Goal: Information Seeking & Learning: Learn about a topic

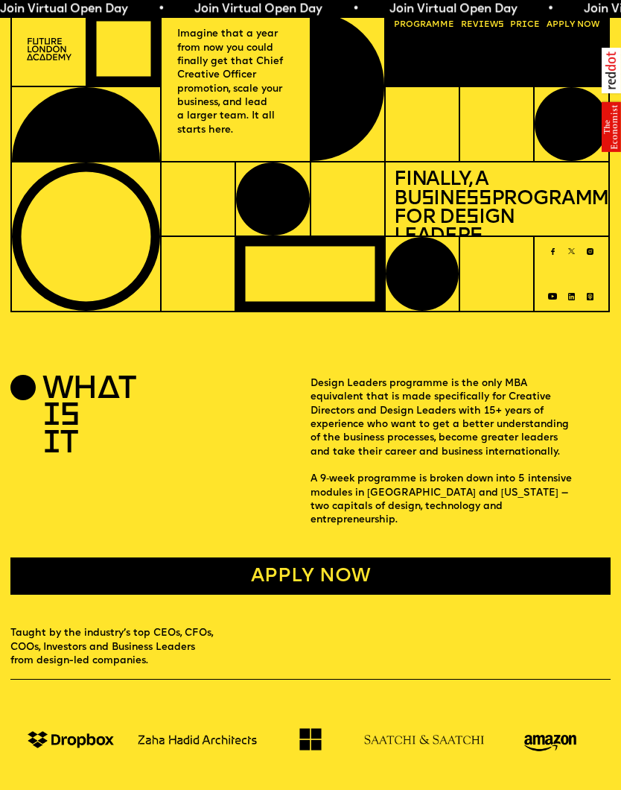
click at [42, 60] on img at bounding box center [49, 49] width 45 height 22
click at [63, 54] on img at bounding box center [49, 49] width 45 height 22
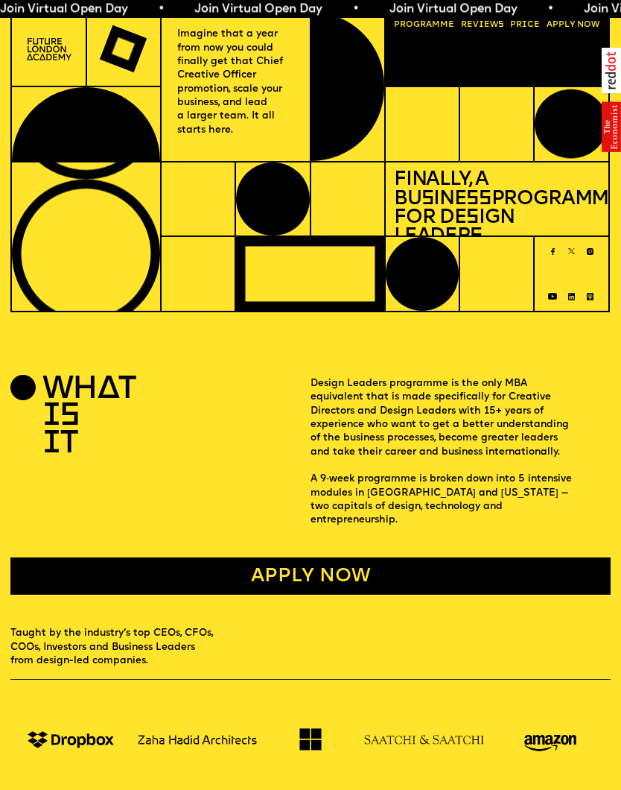
click at [428, 22] on span "a" at bounding box center [429, 24] width 6 height 9
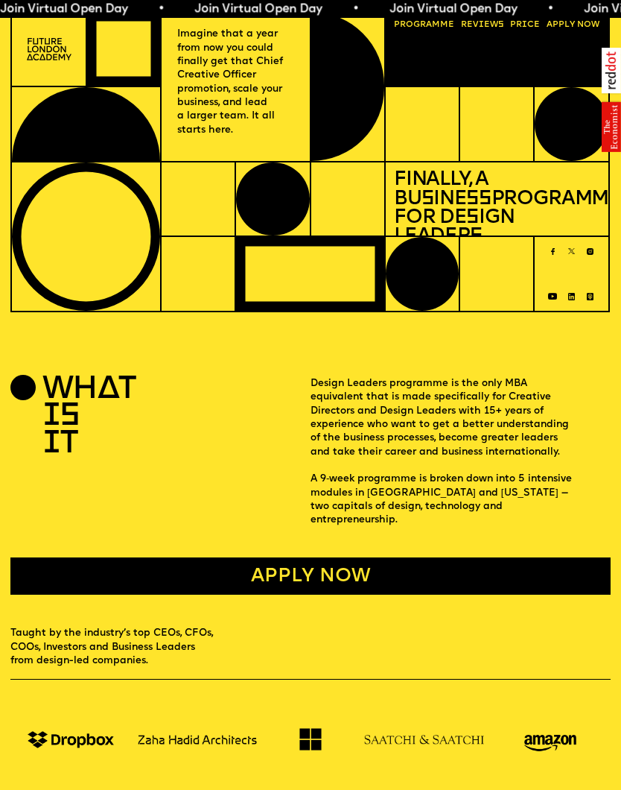
click at [56, 54] on img at bounding box center [49, 49] width 45 height 22
click at [243, 63] on p "Imagine that a year from now you could finally get that Chief Creative Officer …" at bounding box center [235, 83] width 117 height 110
click at [467, 200] on h1 "Finally, a Bu s ine ss Programme for De s ign Leader s" at bounding box center [497, 208] width 206 height 75
click at [478, 20] on link "Reviews" at bounding box center [483, 24] width 52 height 17
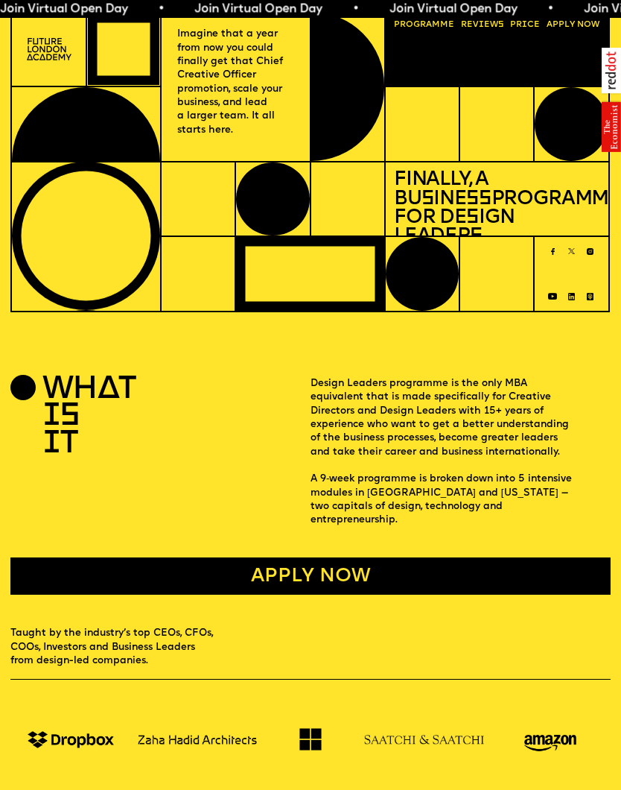
click at [232, 9] on span "Join Virtual Open Day • Join Virtual Open Day • Join Virtual Open Day • Join Vi…" at bounding box center [487, 9] width 974 height 12
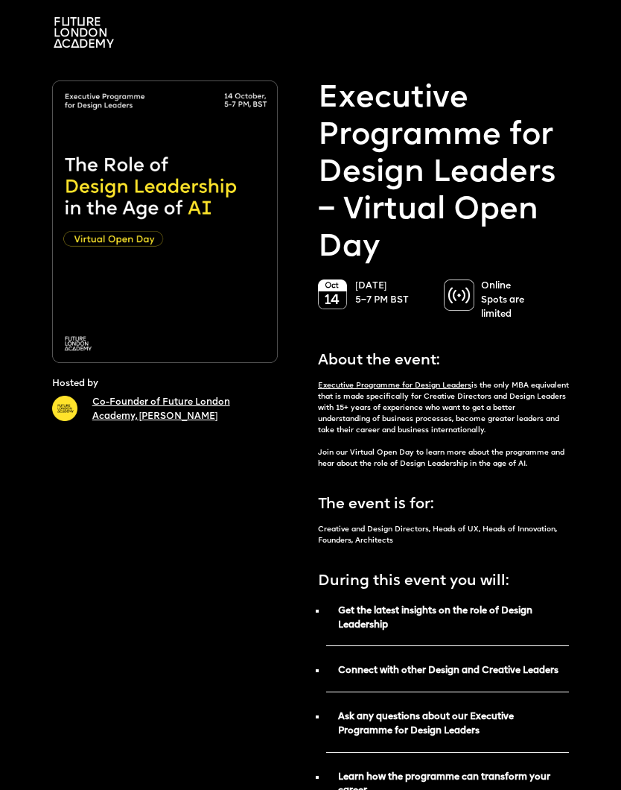
click at [89, 29] on img at bounding box center [84, 32] width 60 height 31
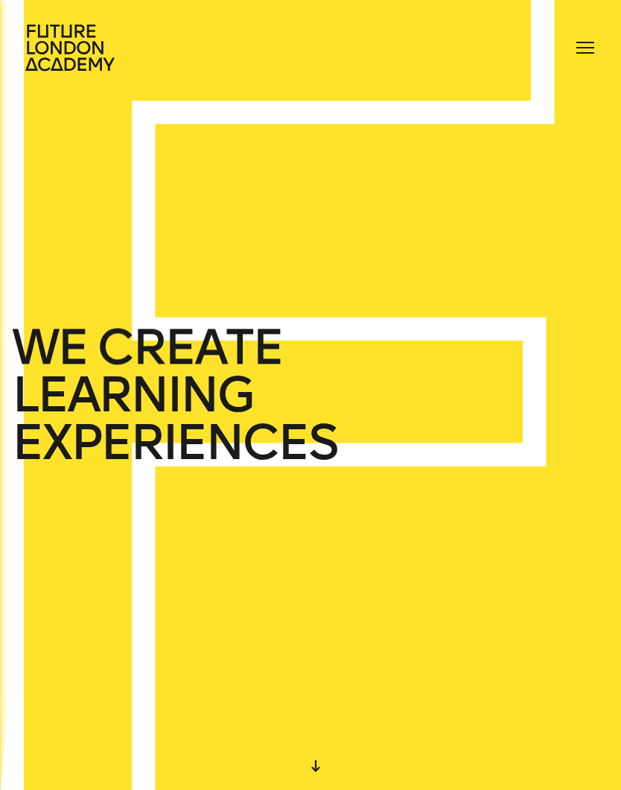
click at [589, 51] on div at bounding box center [586, 48] width 24 height 24
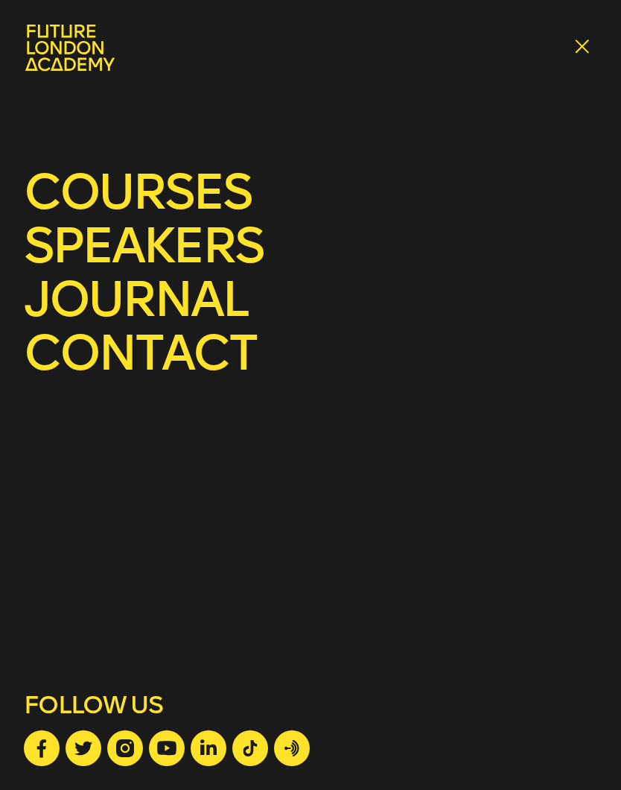
click at [217, 200] on link "courses" at bounding box center [137, 191] width 227 height 59
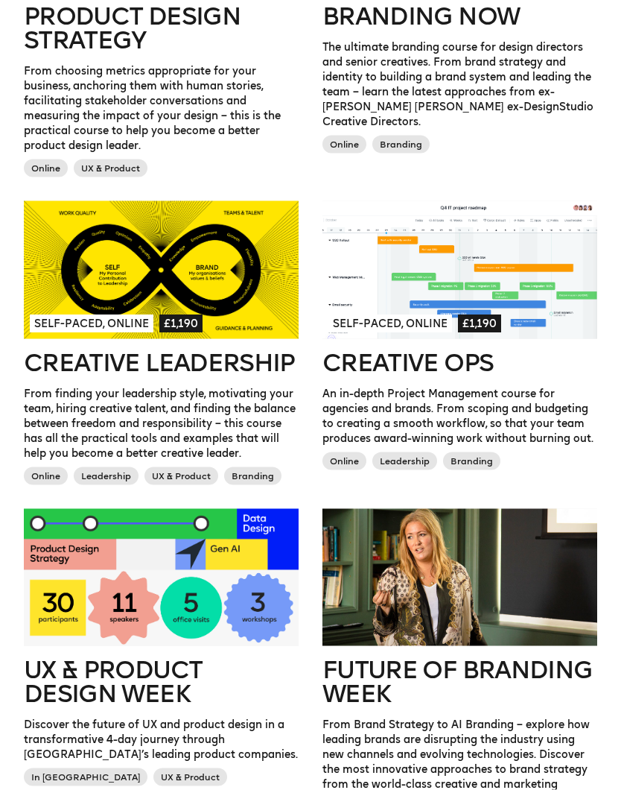
scroll to position [884, 0]
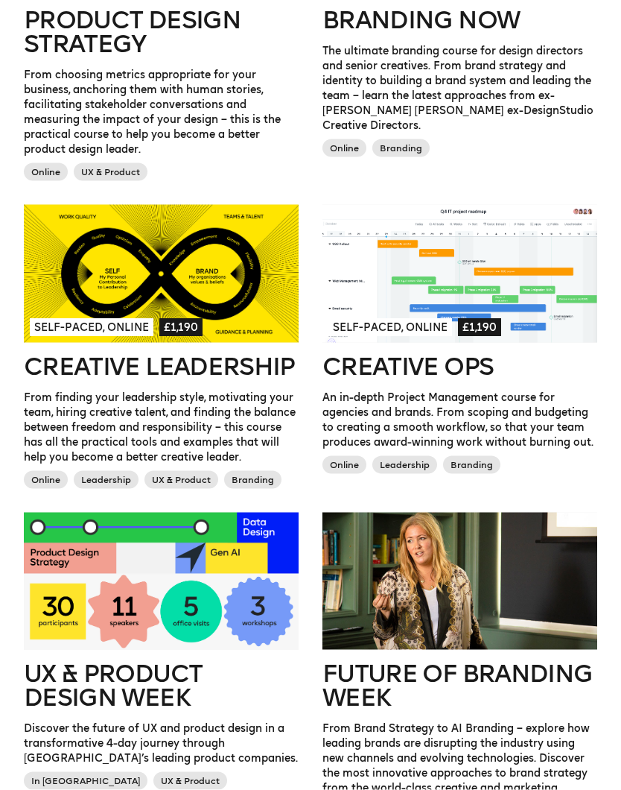
click at [510, 306] on div at bounding box center [460, 274] width 275 height 138
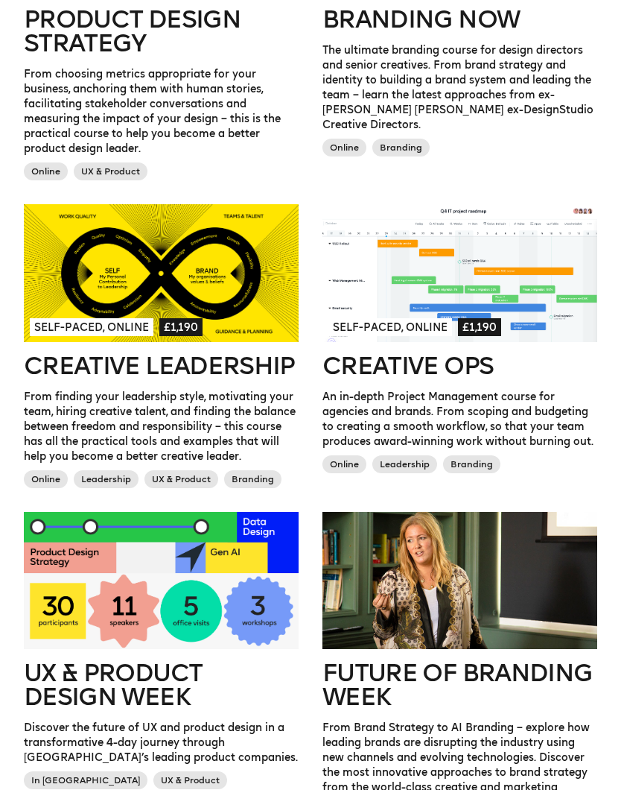
click at [614, 286] on div "Next Cohort Starts in July 2026, London & California £45,000 MBA for Design Lea…" at bounding box center [310, 213] width 621 height 1432
click at [464, 258] on div at bounding box center [460, 273] width 275 height 138
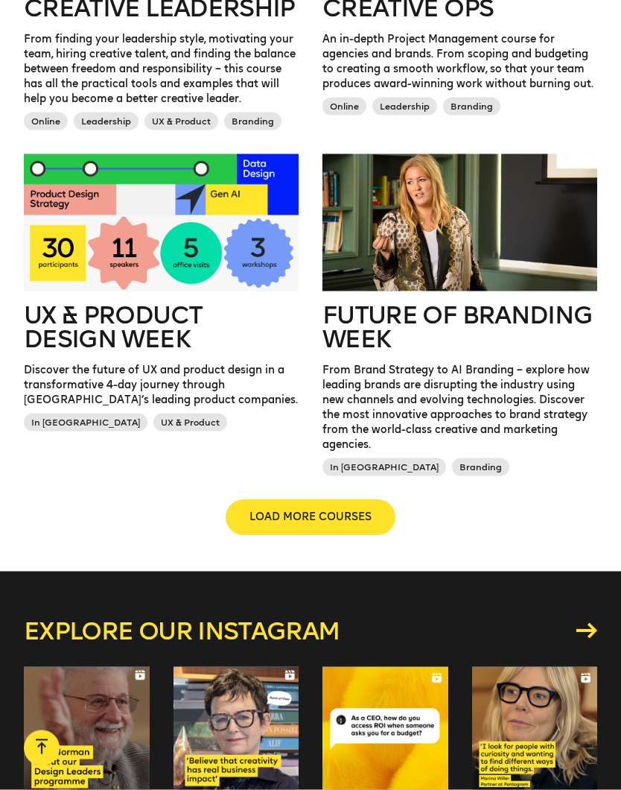
scroll to position [1243, 0]
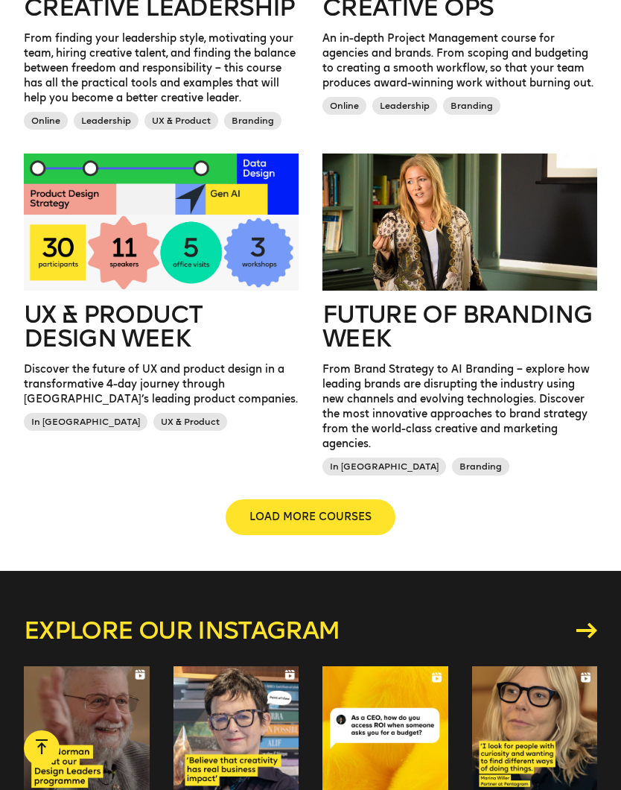
click at [362, 531] on button "LOAD MORE COURSES" at bounding box center [311, 517] width 170 height 36
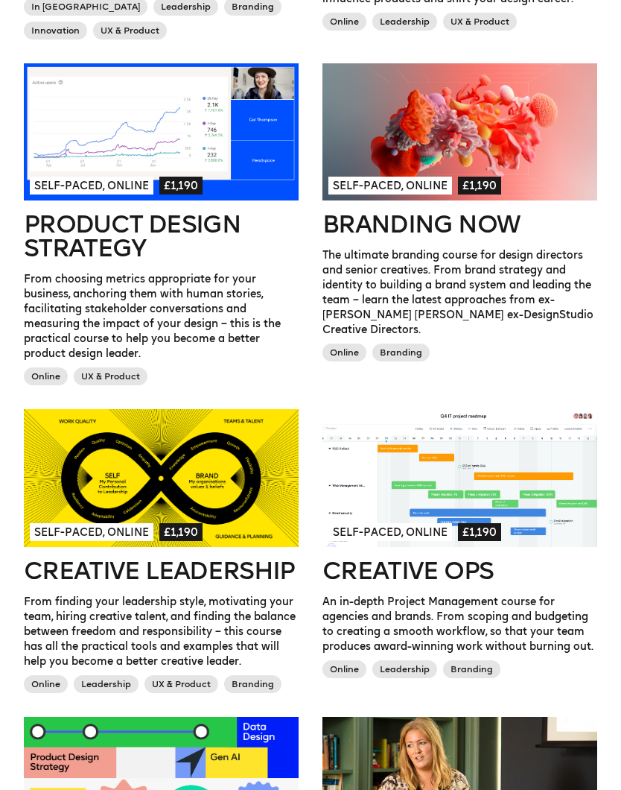
scroll to position [674, 0]
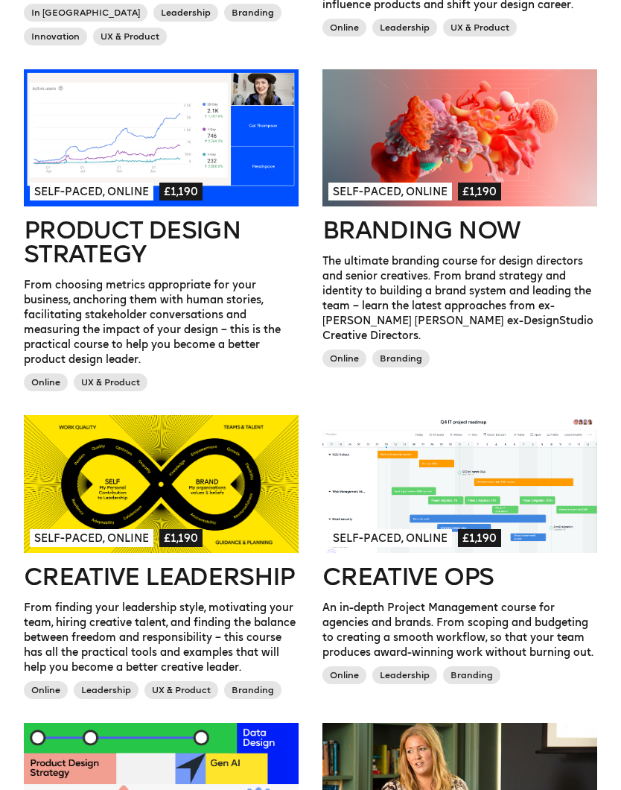
click at [74, 493] on div at bounding box center [161, 484] width 275 height 138
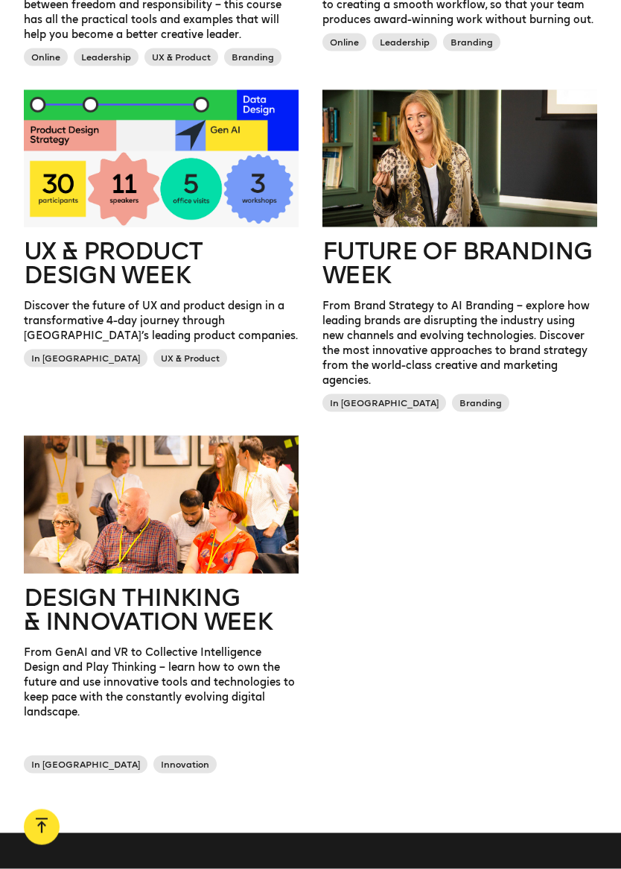
scroll to position [1307, 0]
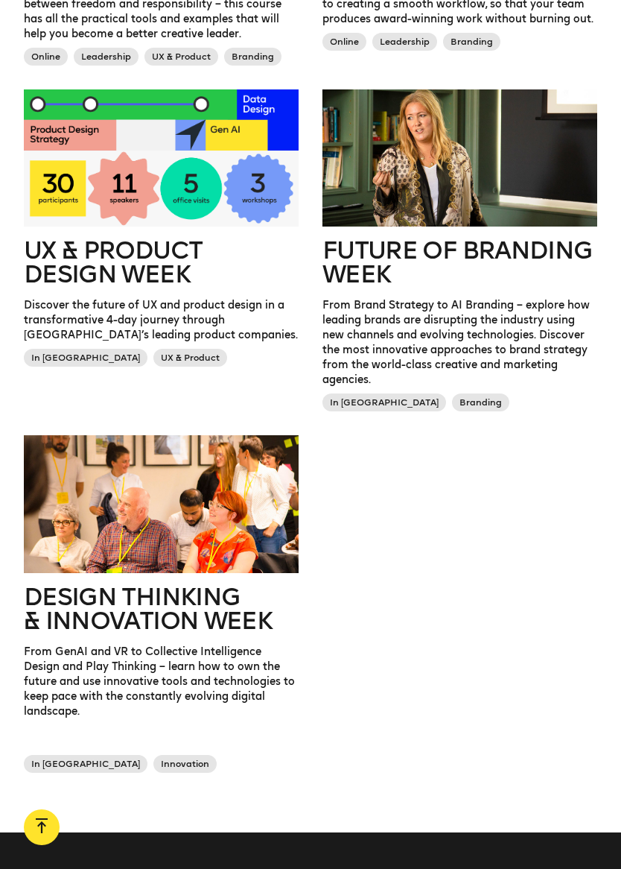
click at [475, 200] on div at bounding box center [460, 158] width 275 height 138
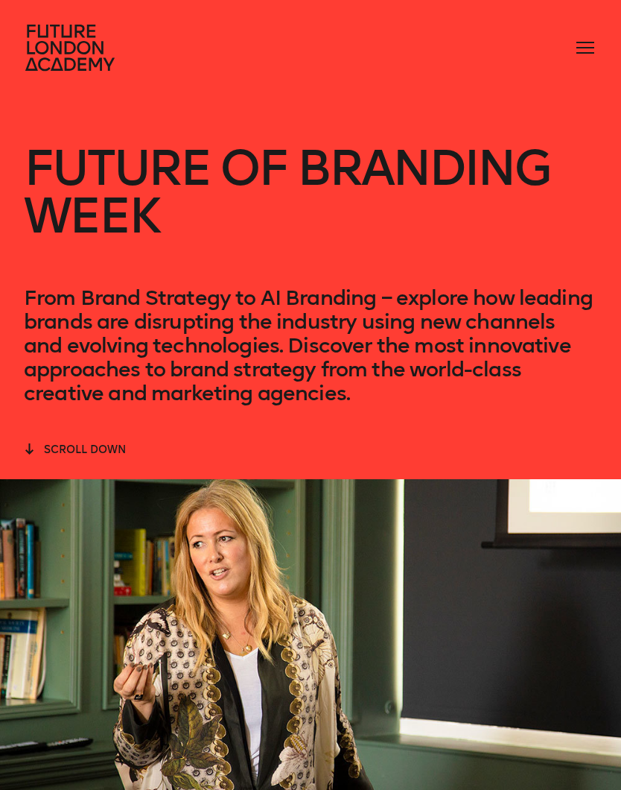
click at [68, 60] on icon at bounding box center [69, 48] width 89 height 46
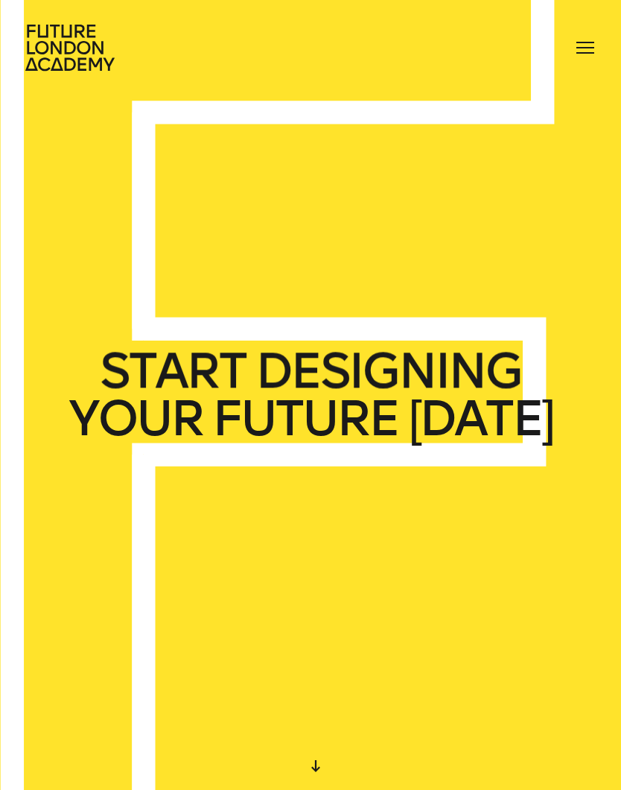
click at [584, 42] on span at bounding box center [586, 42] width 18 height 1
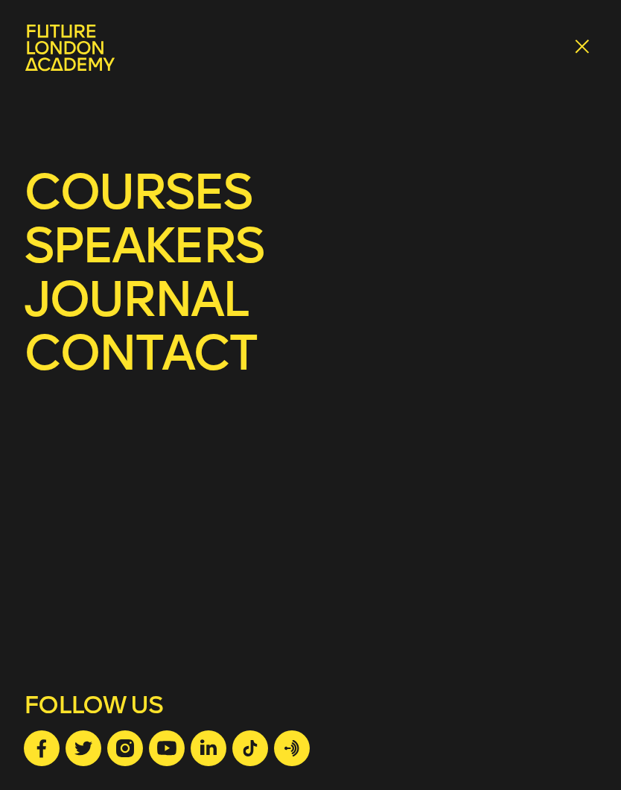
click at [179, 177] on link "courses" at bounding box center [137, 191] width 227 height 59
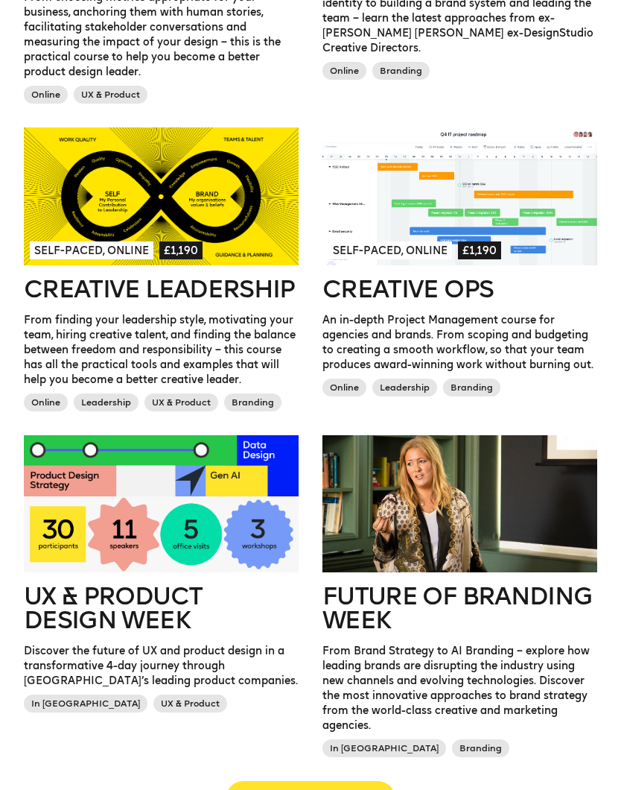
scroll to position [957, 0]
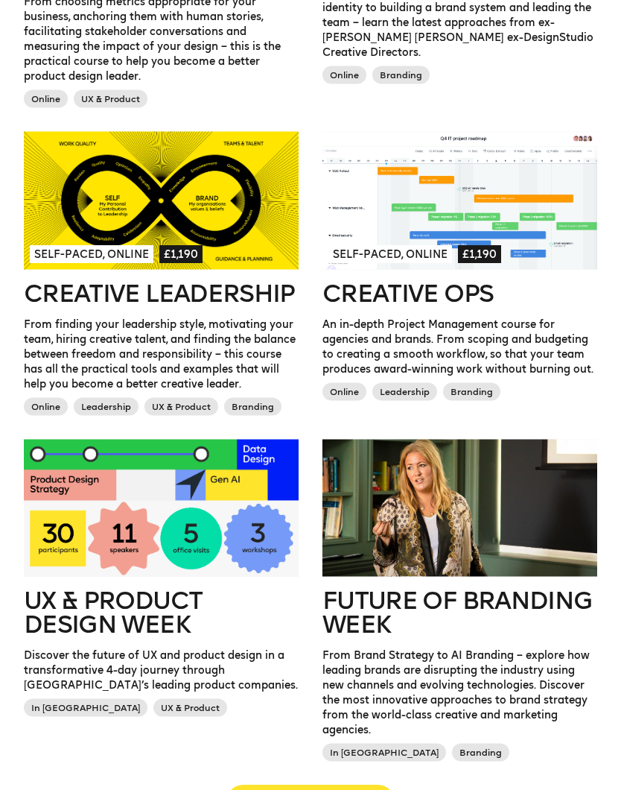
click at [527, 245] on div "Self-paced, Online £1,190" at bounding box center [460, 254] width 263 height 19
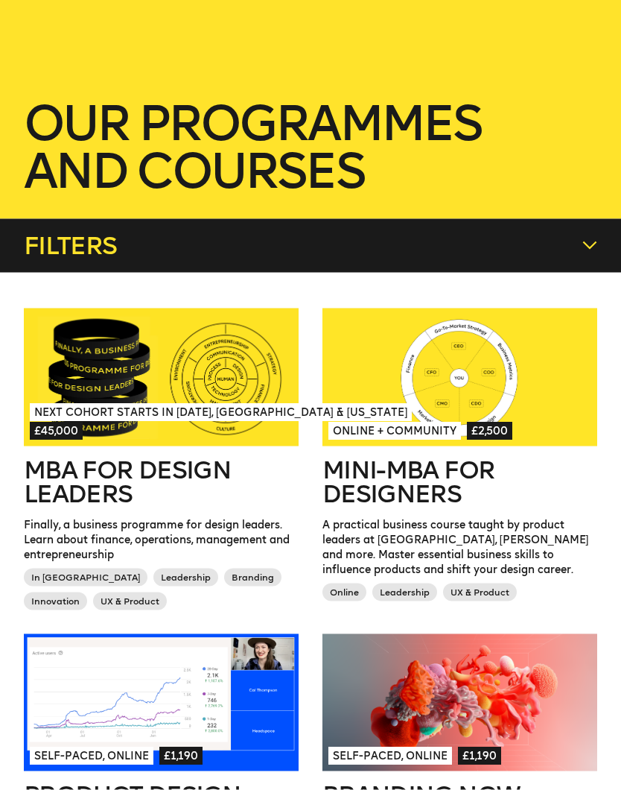
scroll to position [0, 0]
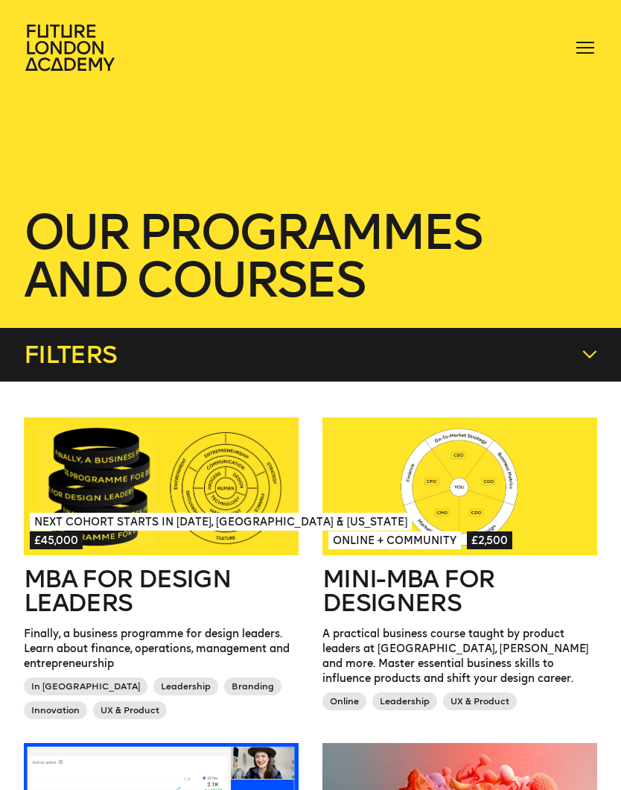
click at [595, 352] on icon at bounding box center [590, 354] width 15 height 15
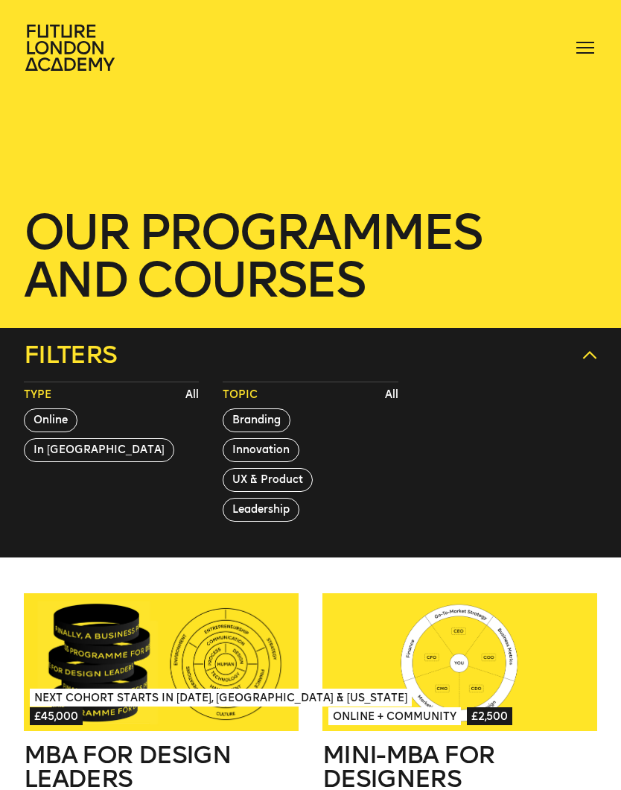
click at [266, 452] on button "Innovation" at bounding box center [261, 450] width 77 height 24
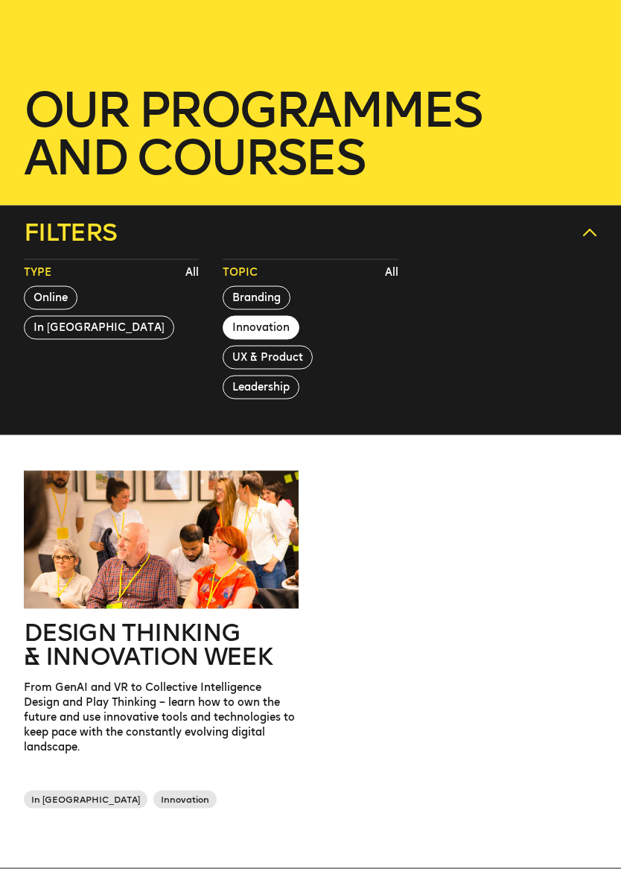
scroll to position [123, 0]
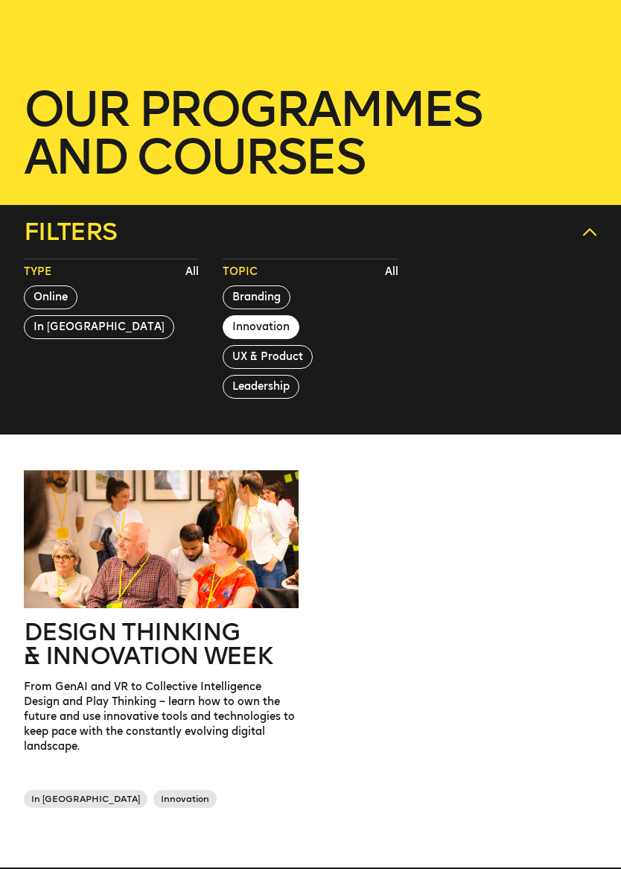
click at [72, 544] on div at bounding box center [161, 539] width 275 height 138
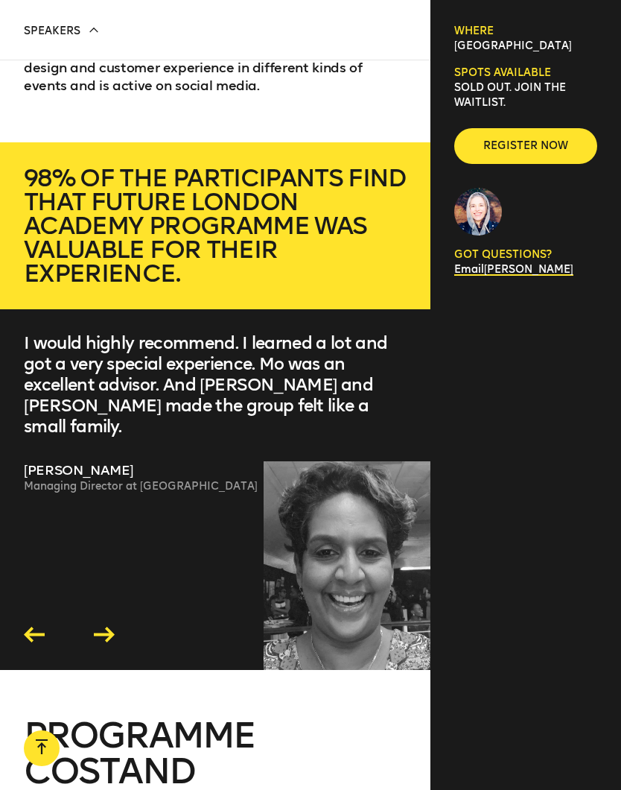
scroll to position [4430, 0]
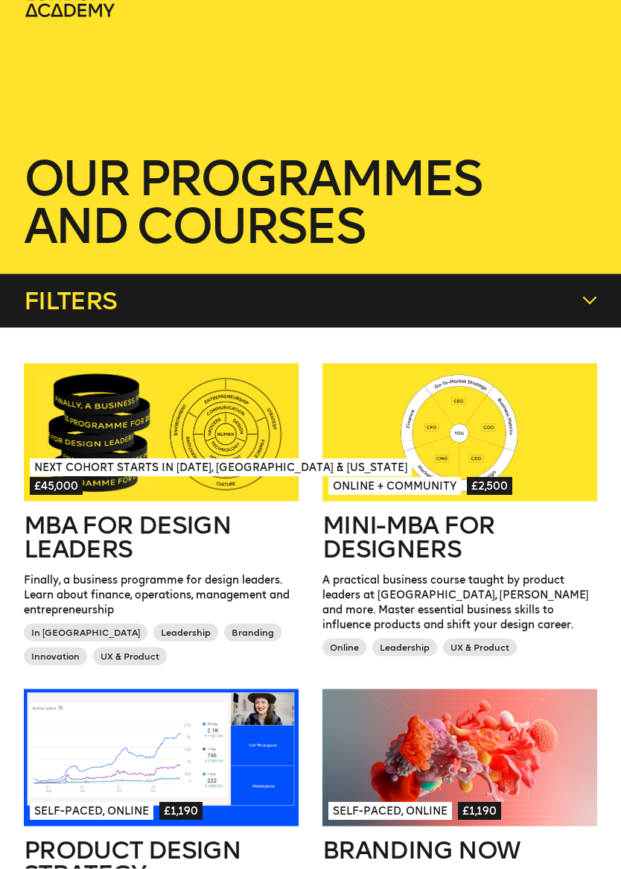
scroll to position [57, 0]
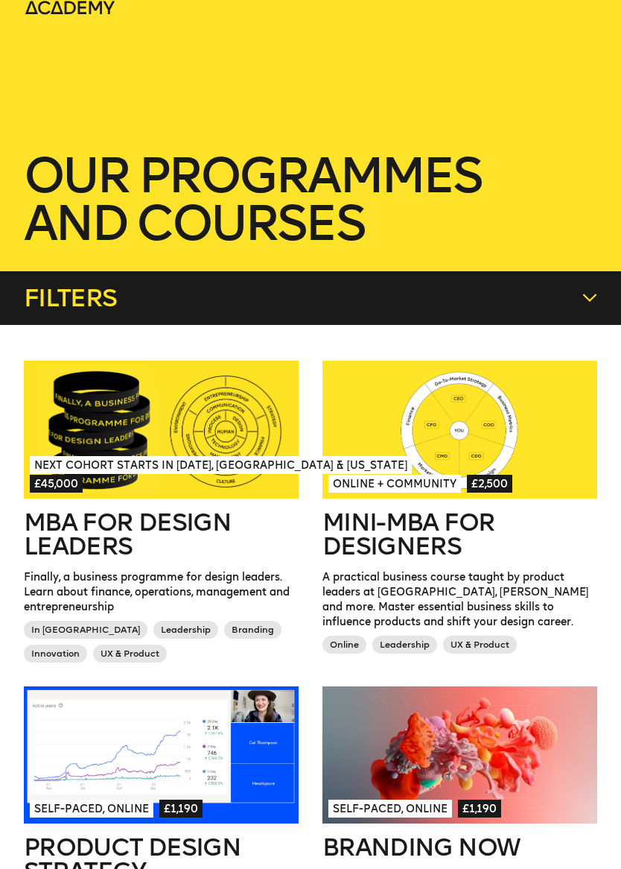
click at [542, 438] on div at bounding box center [460, 430] width 275 height 138
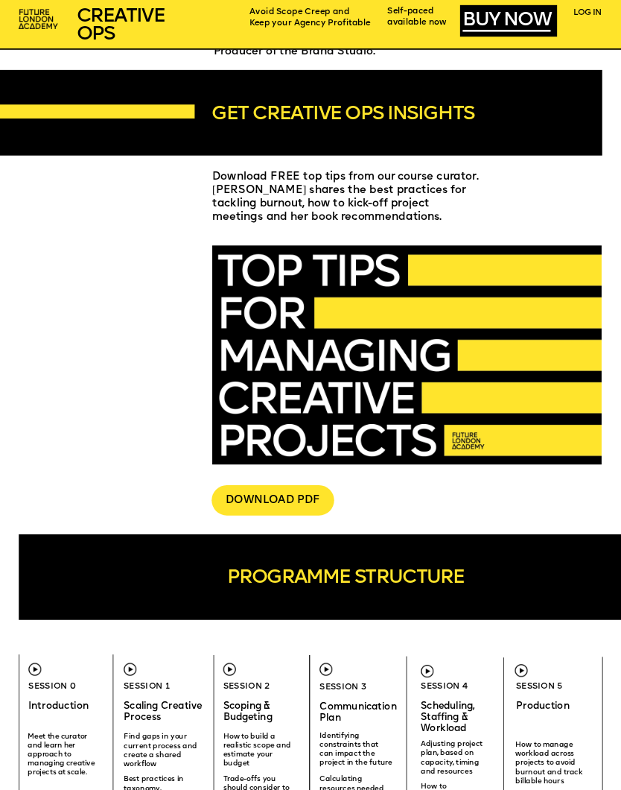
scroll to position [1866, 0]
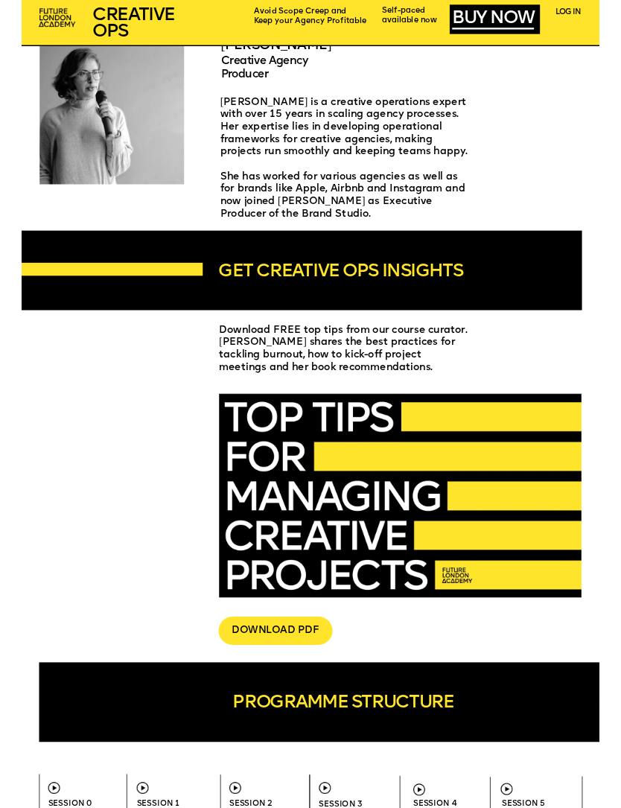
scroll to position [1742, 0]
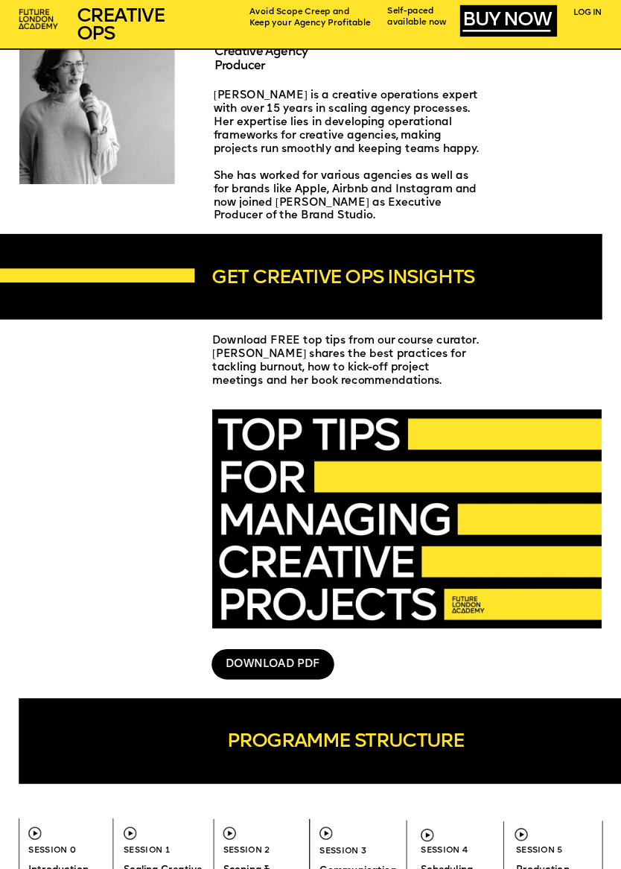
click at [299, 663] on div "DOWNLOAD PDF" at bounding box center [273, 664] width 123 height 31
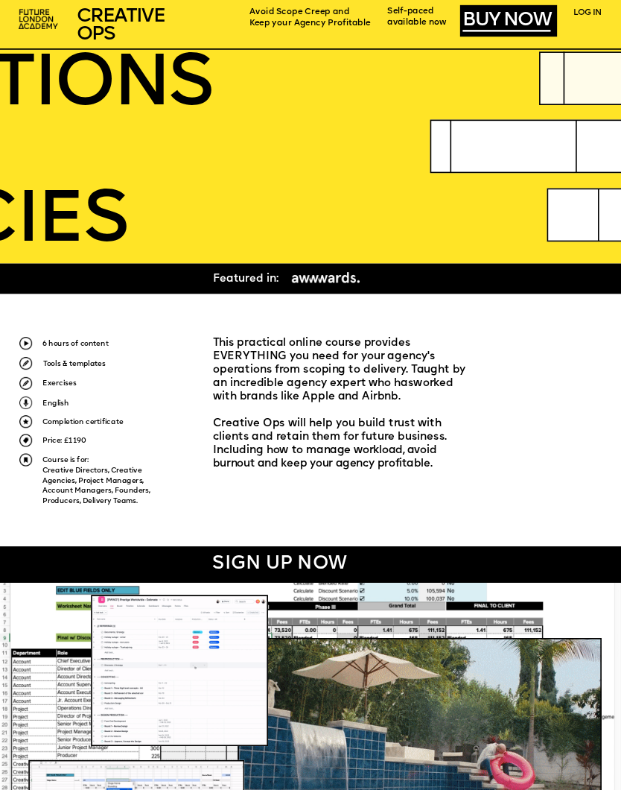
scroll to position [0, 0]
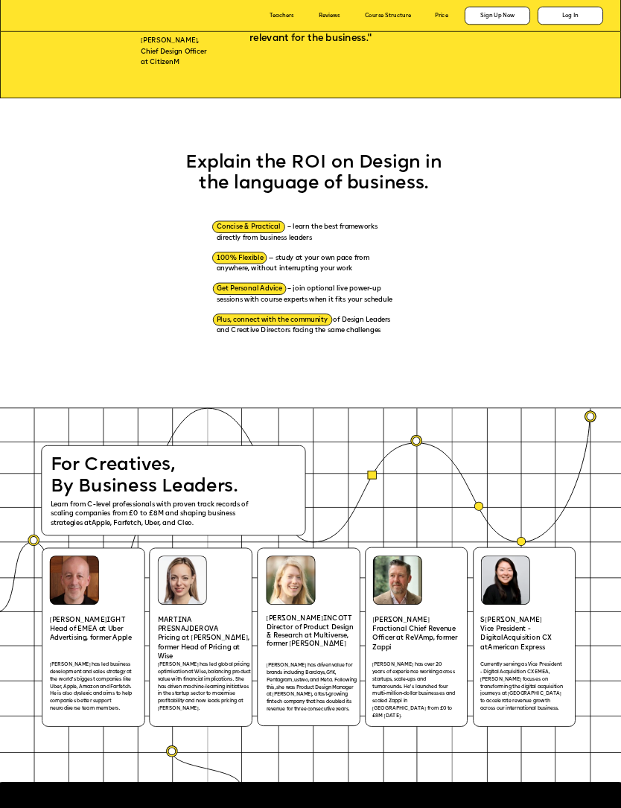
scroll to position [828, 0]
